Goal: Information Seeking & Learning: Check status

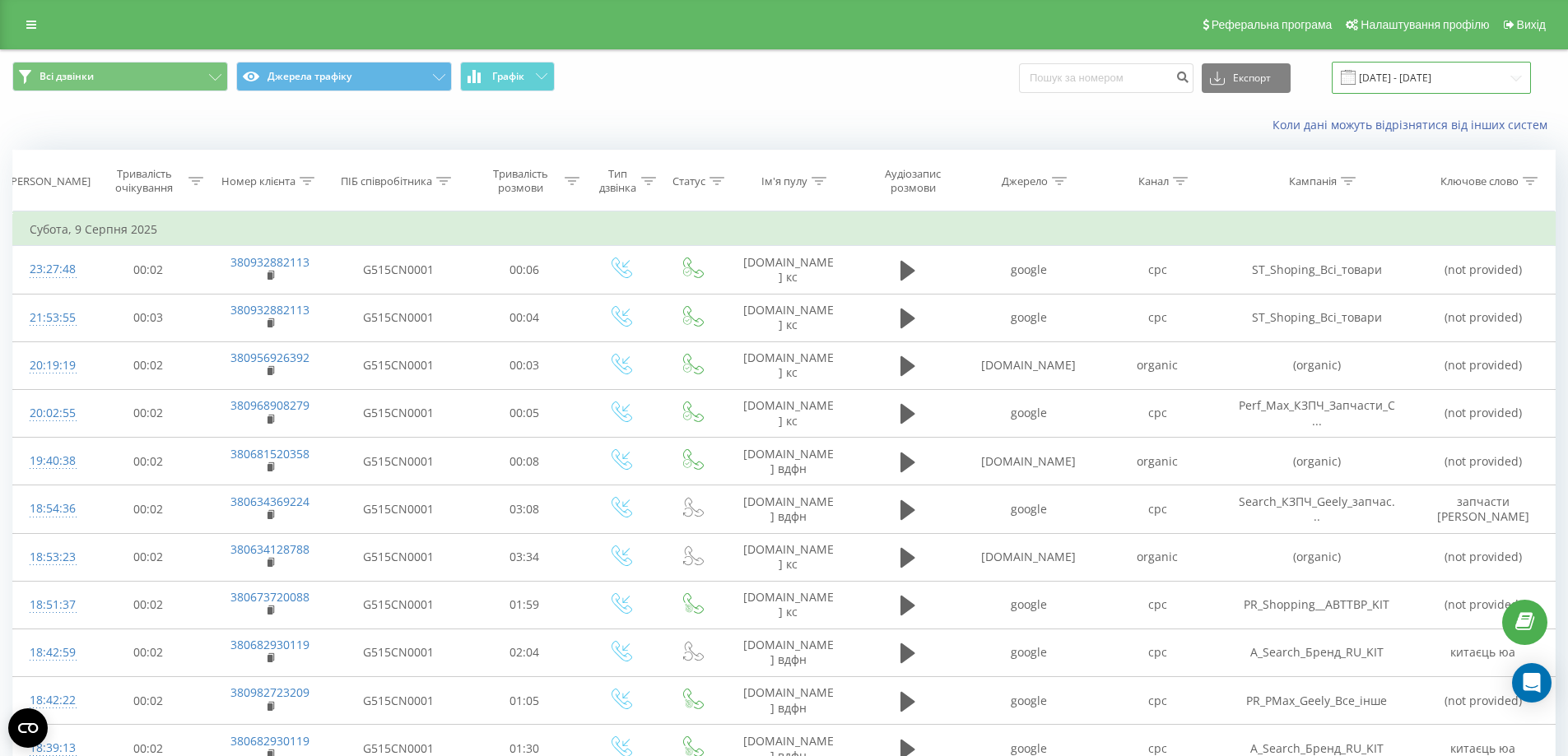
click at [1429, 86] on input "[DATE] - [DATE]" at bounding box center [1431, 77] width 200 height 32
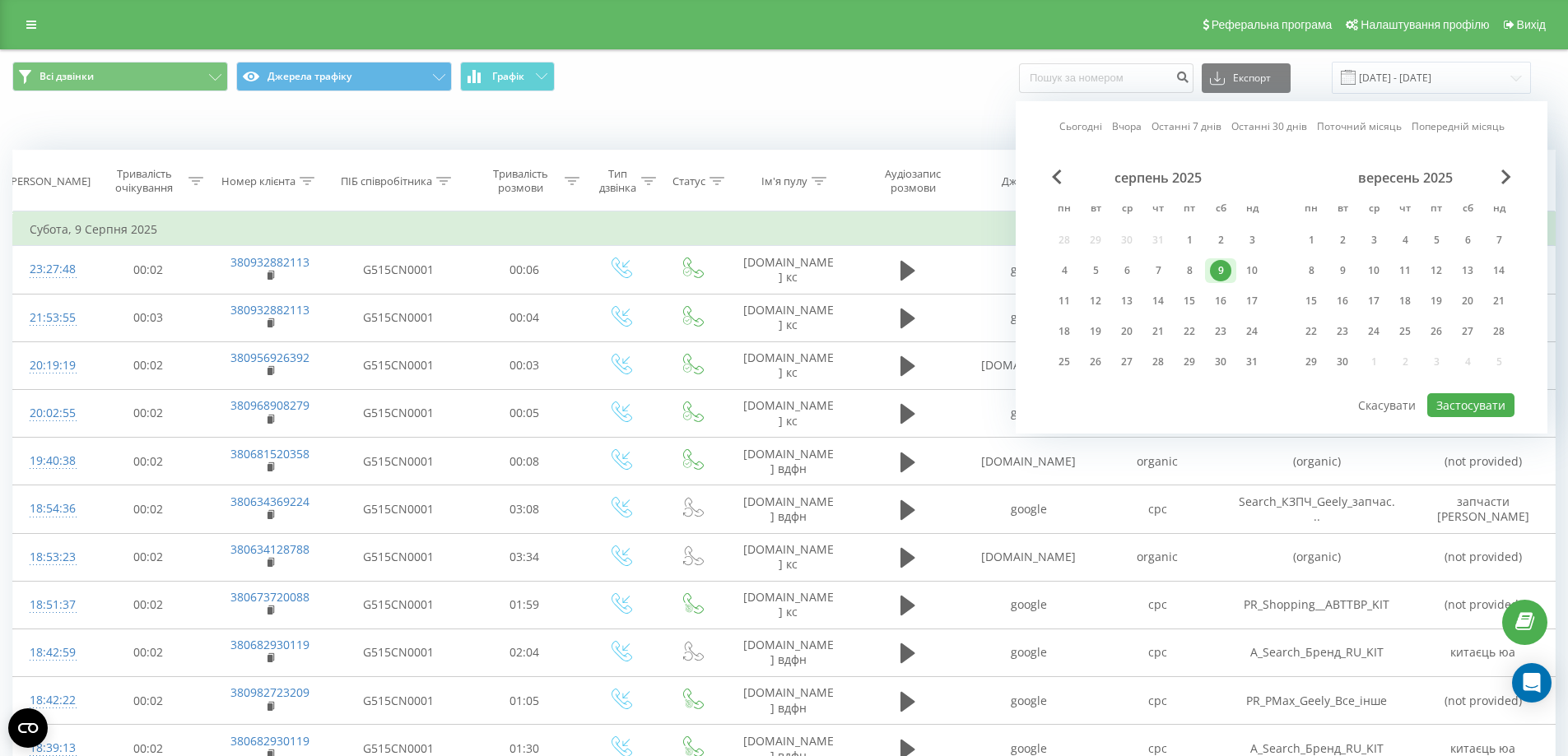
click at [1084, 125] on link "Сьогодні" at bounding box center [1081, 126] width 43 height 16
click at [1456, 405] on button "Застосувати" at bounding box center [1470, 405] width 87 height 23
type input "[DATE] - [DATE]"
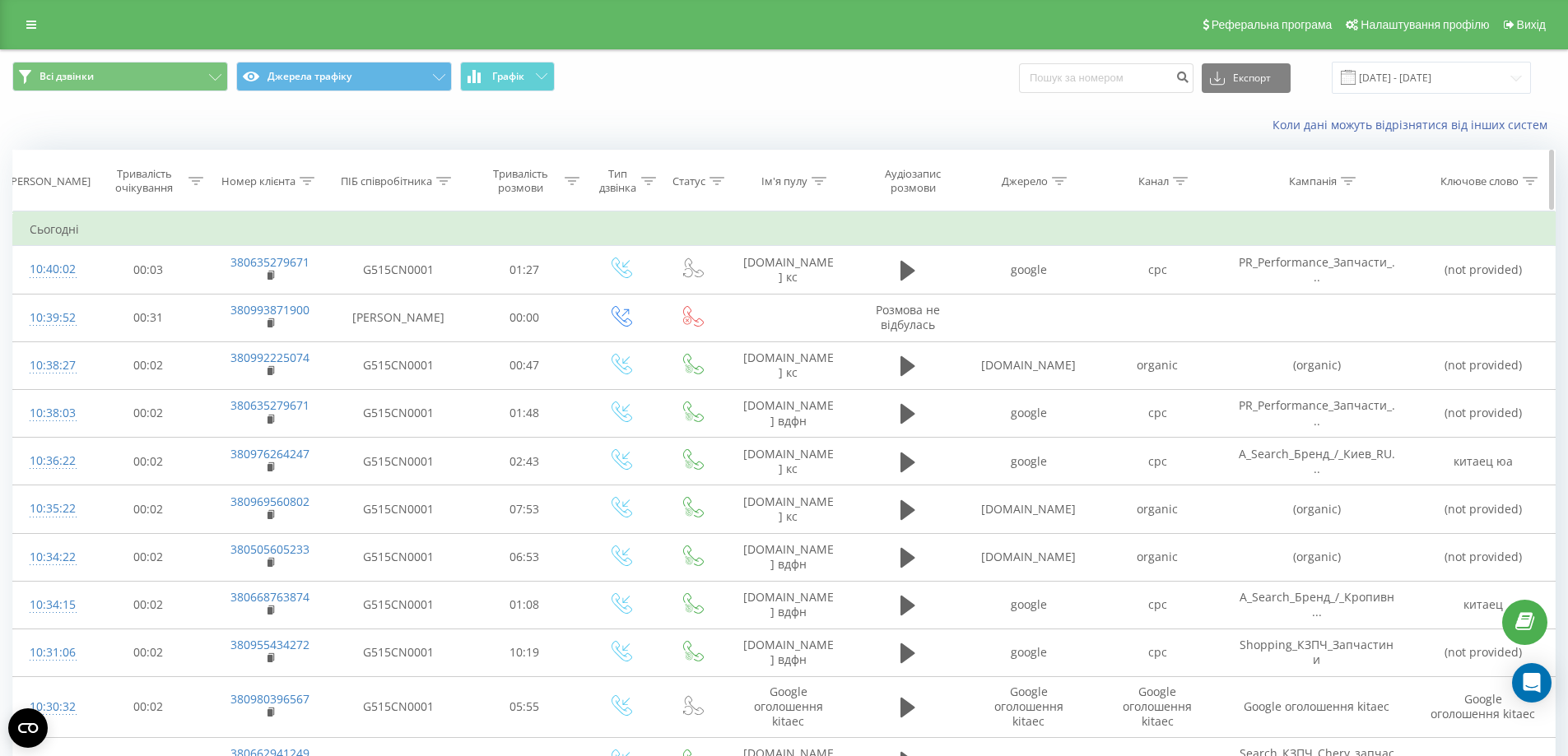
click at [309, 184] on icon at bounding box center [306, 181] width 15 height 8
click at [275, 305] on input "text" at bounding box center [270, 298] width 145 height 28
paste input "0676415661"
type input "0676415661"
click button "OK" at bounding box center [305, 332] width 70 height 21
